Goal: Navigation & Orientation: Find specific page/section

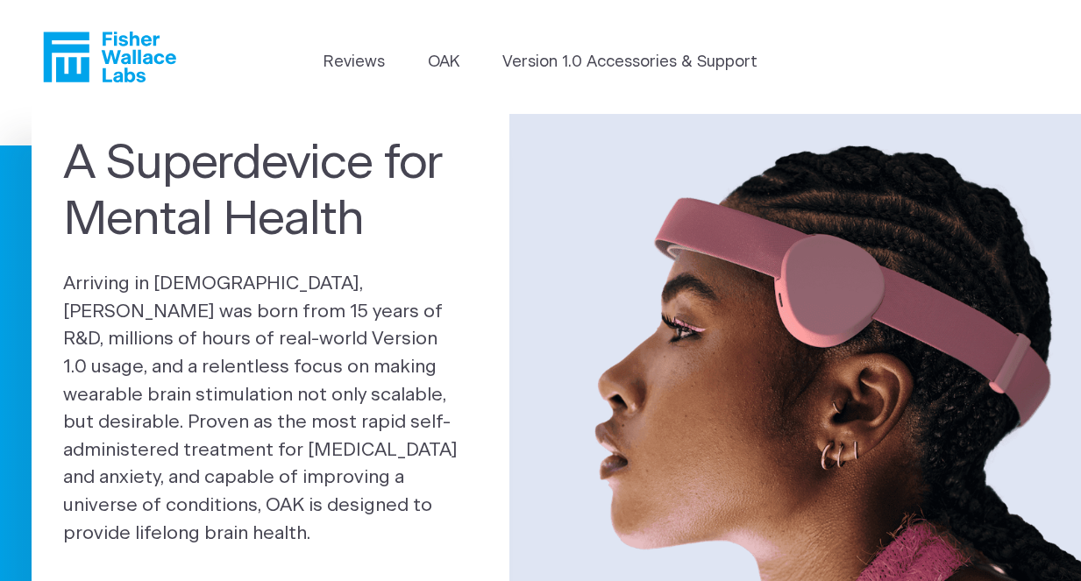
click at [663, 95] on header "Reviews OAK Version 1.0 Accessories & Support" at bounding box center [540, 57] width 1081 height 114
click at [445, 54] on link "OAK" at bounding box center [444, 63] width 32 height 24
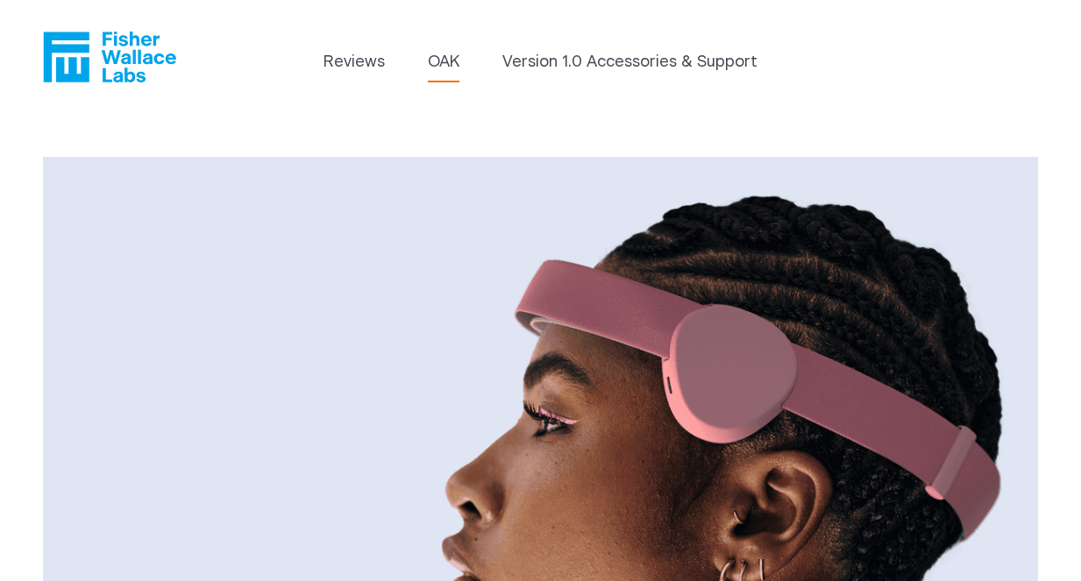
click at [117, 53] on icon "Fisher Wallace" at bounding box center [109, 57] width 133 height 51
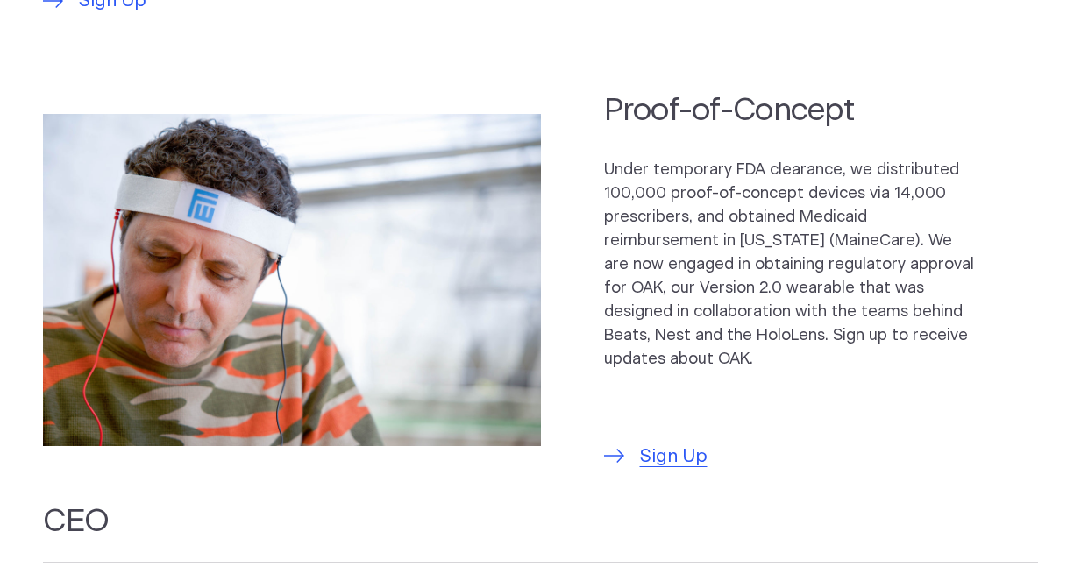
scroll to position [1227, 0]
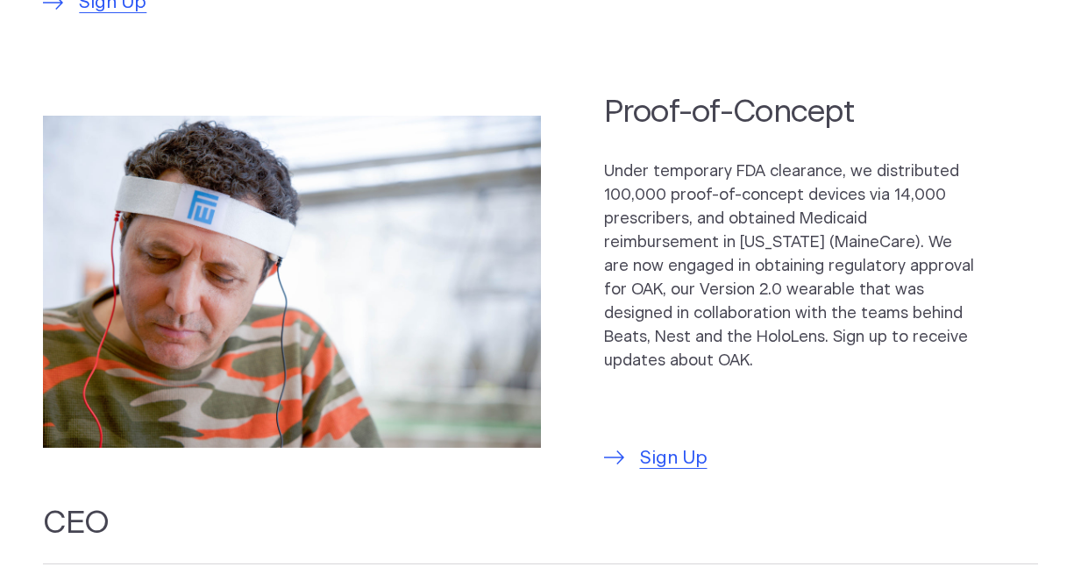
click at [603, 345] on section "Proof-of-Concept Under temporary FDA clearance, we distributed 100,000 proof-of…" at bounding box center [540, 281] width 1081 height 411
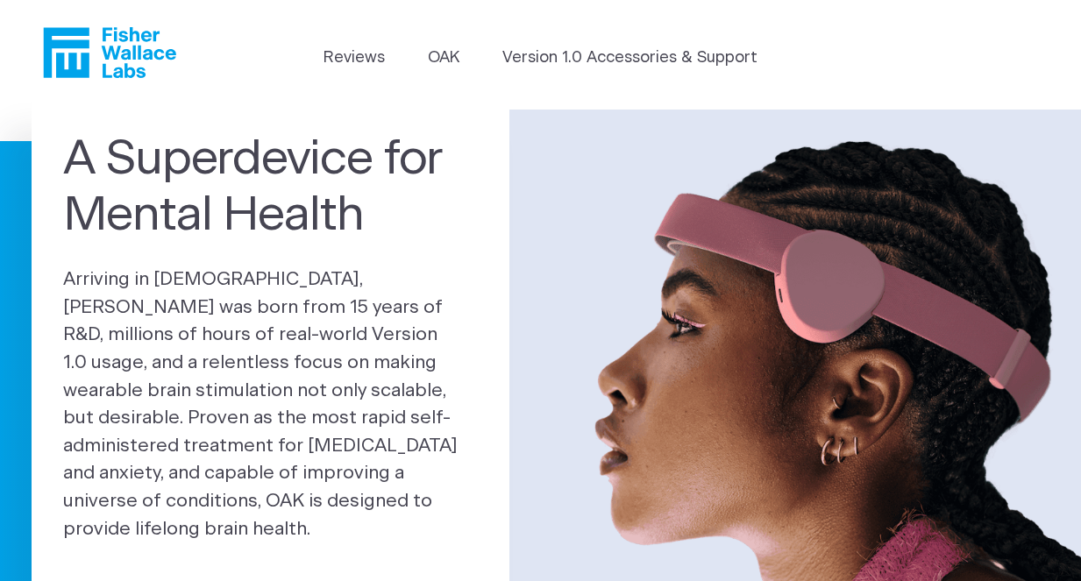
scroll to position [0, 0]
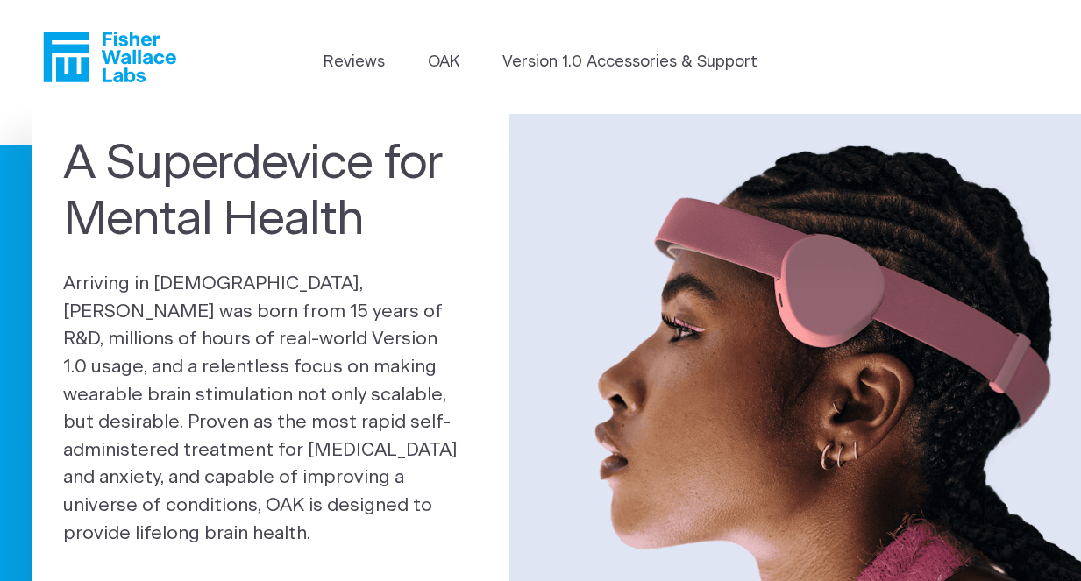
click at [292, 276] on div "A Superdevice for Mental Health Arriving in [DEMOGRAPHIC_DATA], [PERSON_NAME] w…" at bounding box center [271, 376] width 478 height 544
click at [575, 60] on link "Version 1.0 Accessories & Support" at bounding box center [629, 63] width 255 height 24
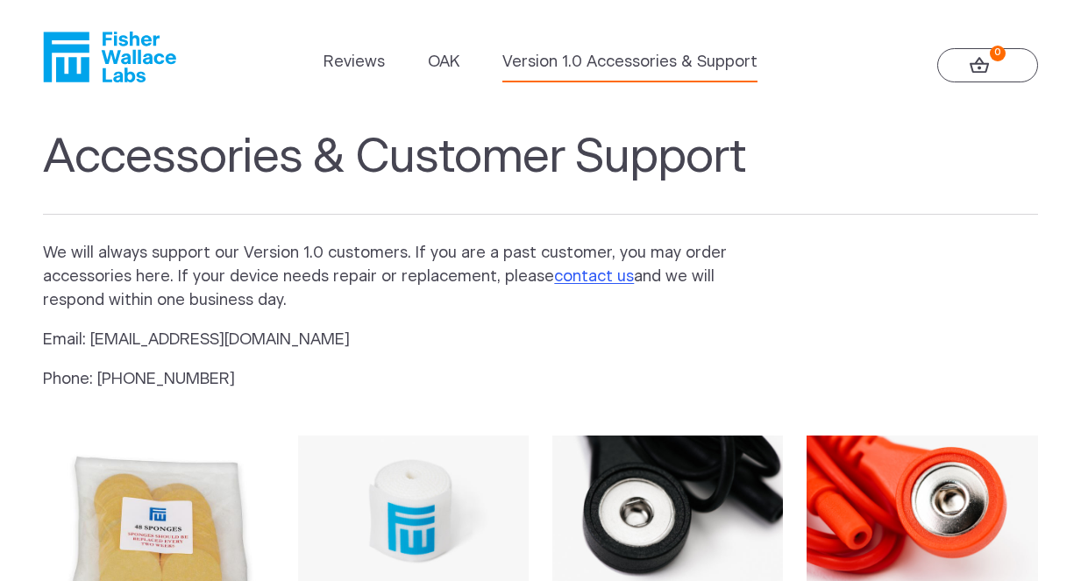
click at [119, 56] on icon "Fisher Wallace" at bounding box center [116, 57] width 120 height 51
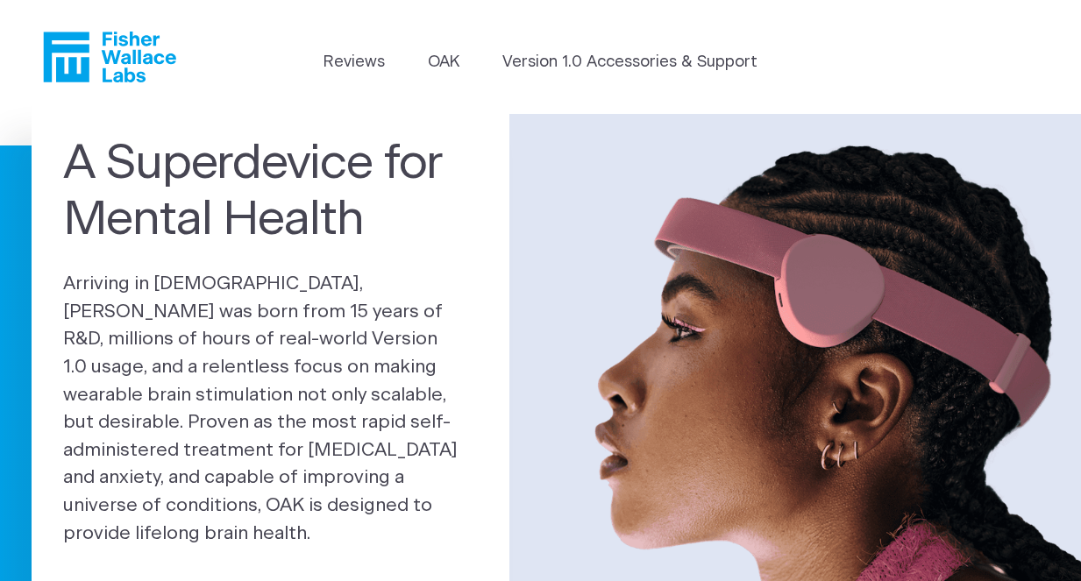
click at [558, 203] on img at bounding box center [675, 384] width 811 height 541
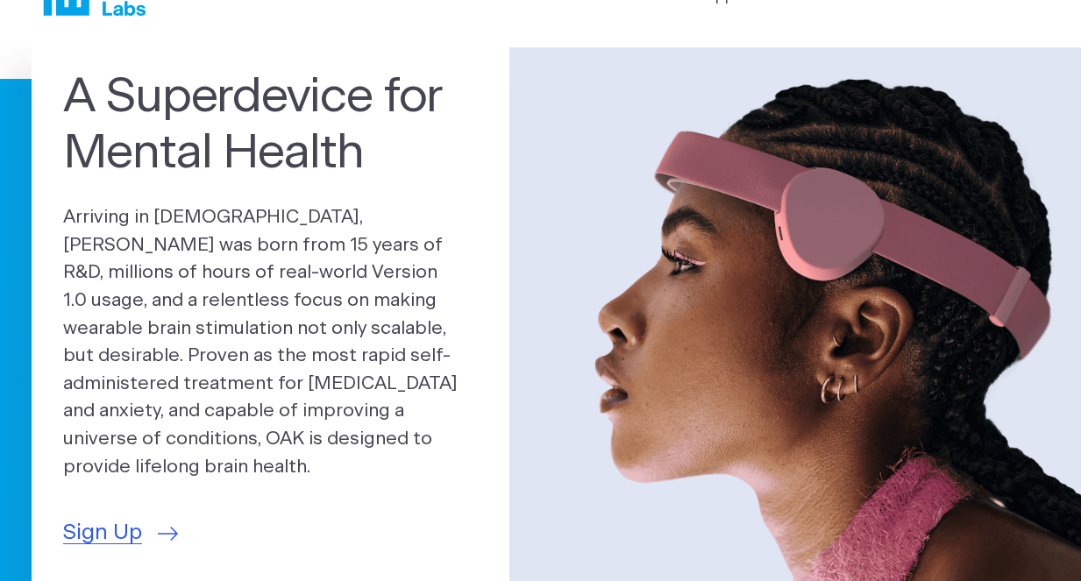
scroll to position [70, 0]
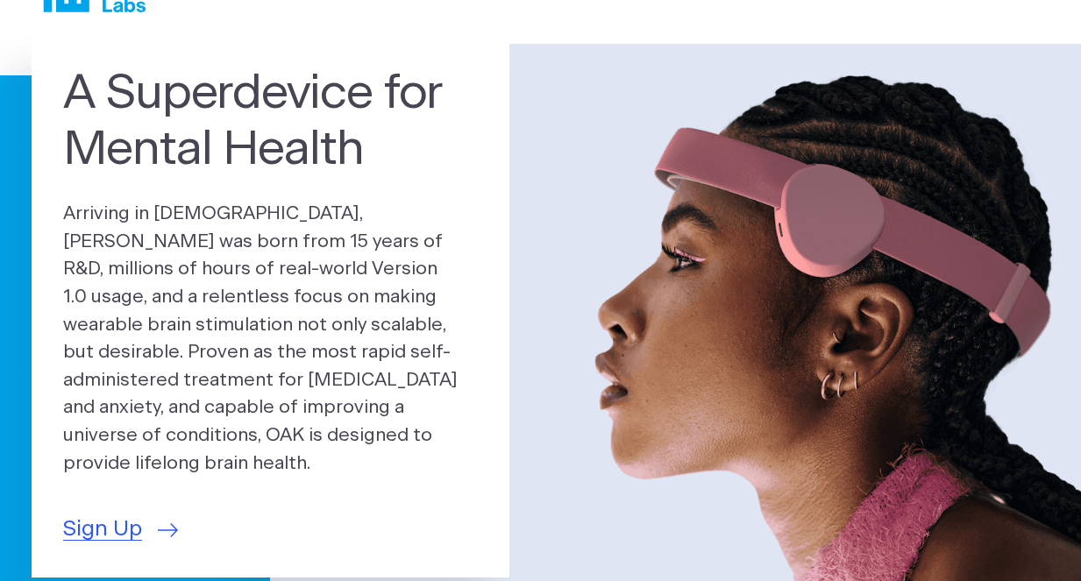
click at [558, 203] on img at bounding box center [675, 314] width 811 height 541
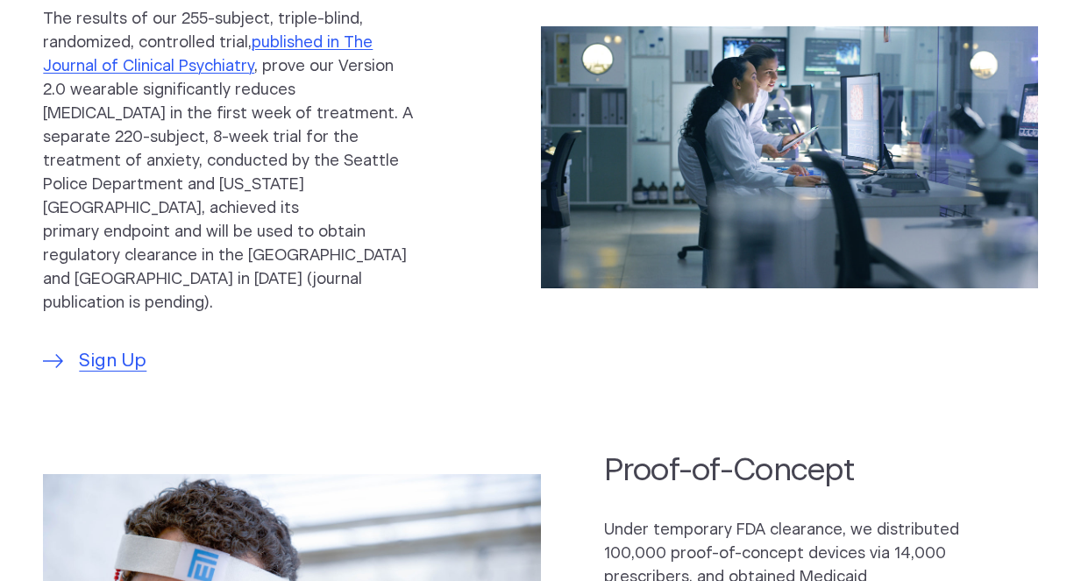
scroll to position [806, 0]
